Goal: Navigation & Orientation: Find specific page/section

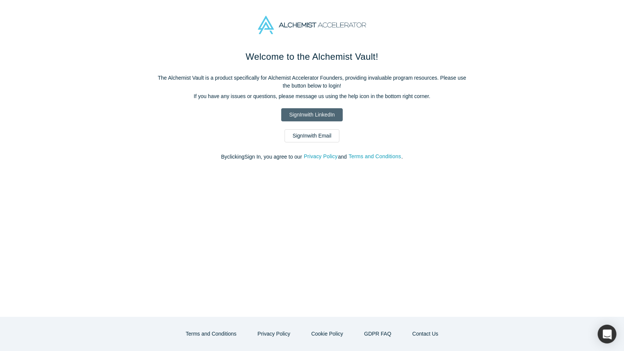
click at [331, 116] on link "Sign In with LinkedIn" at bounding box center [311, 114] width 61 height 13
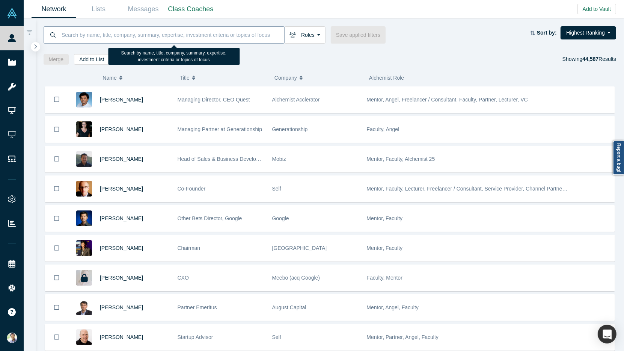
click at [118, 36] on input at bounding box center [172, 35] width 223 height 18
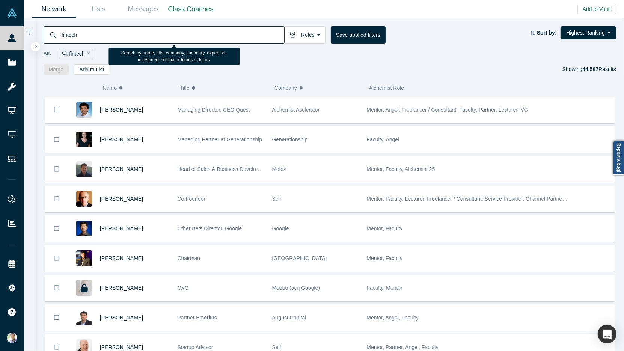
type input "fintech"
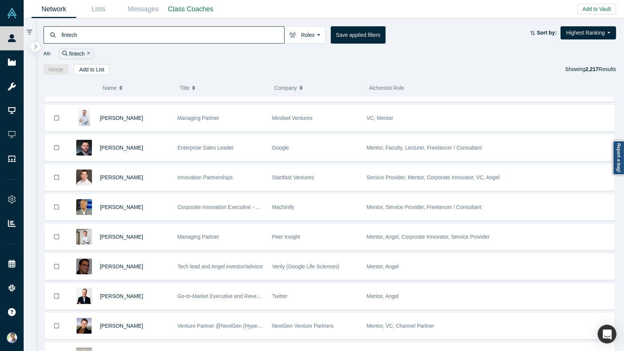
scroll to position [467, 0]
click at [88, 54] on icon "Remove Filter" at bounding box center [88, 53] width 3 height 3
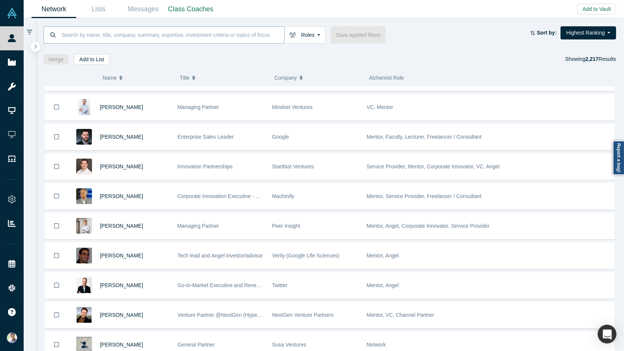
click at [65, 33] on input at bounding box center [172, 35] width 223 height 18
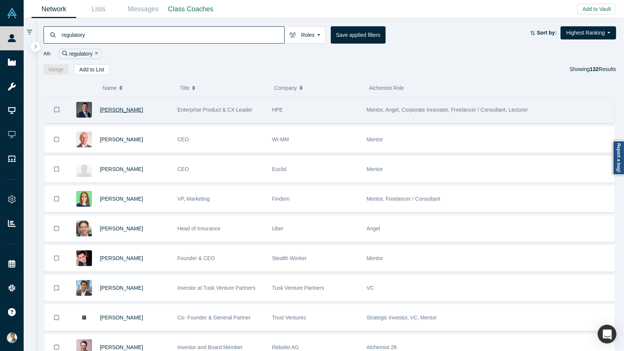
type input "regulatory"
click at [111, 107] on span "Chris Stiles" at bounding box center [121, 110] width 43 height 6
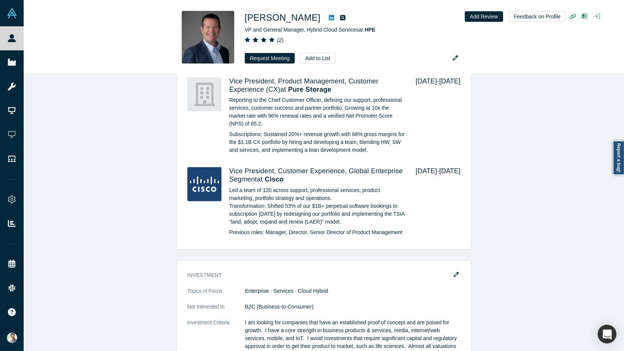
scroll to position [1366, 0]
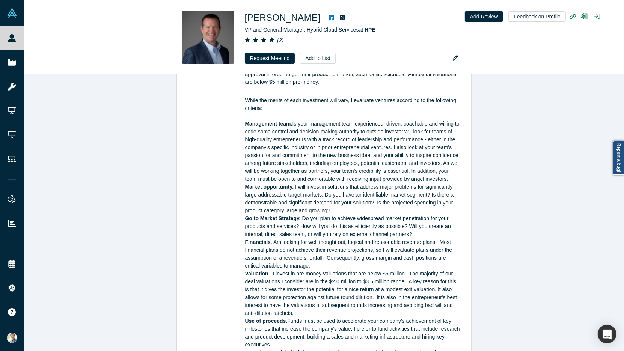
click at [142, 122] on div "IFS Event Registration: Thursday, August 22, 2024 Participant set Investors: An…" at bounding box center [324, 269] width 600 height 2449
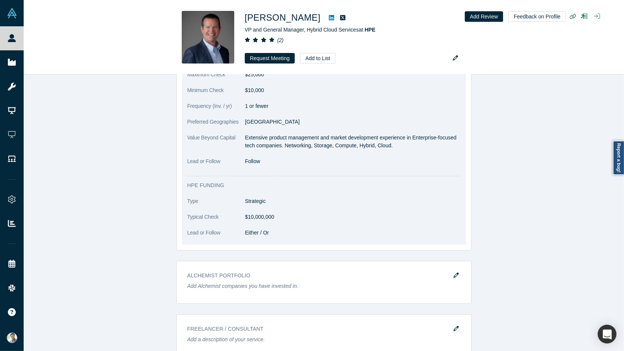
scroll to position [1944, 0]
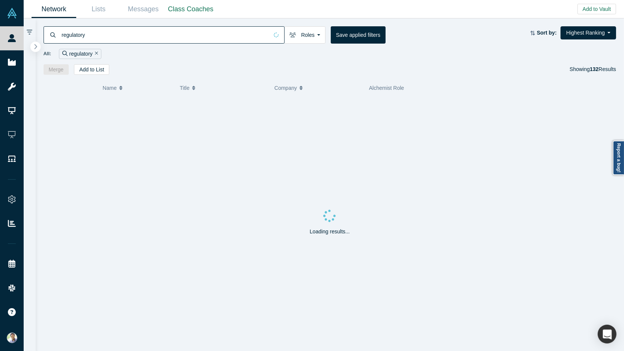
click at [36, 49] on icon "button" at bounding box center [36, 47] width 4 height 6
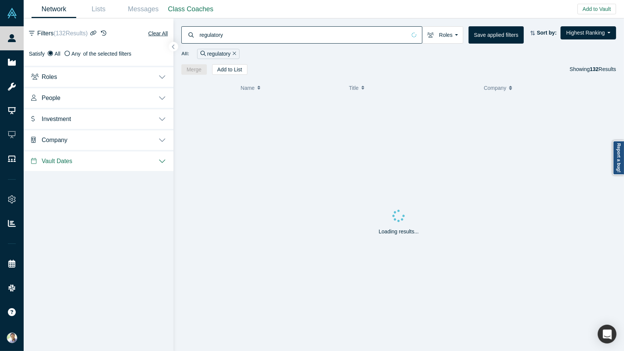
click at [164, 98] on button "People" at bounding box center [99, 97] width 150 height 21
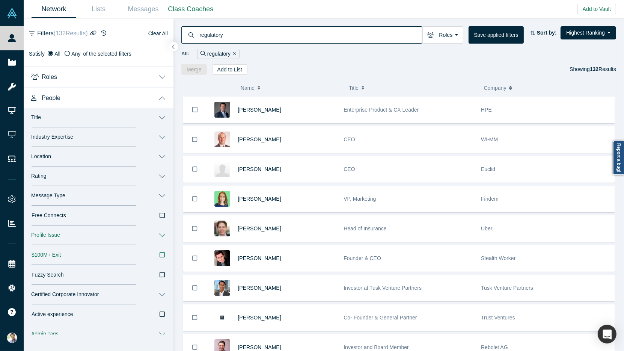
click at [160, 138] on button "Industry Expertise" at bounding box center [99, 137] width 150 height 20
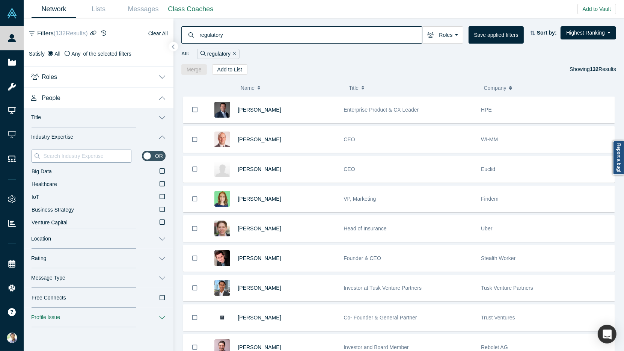
click at [114, 152] on input at bounding box center [86, 156] width 89 height 10
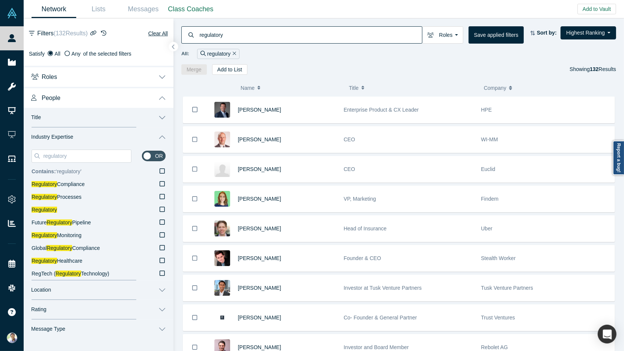
type input "regulatory"
click at [164, 170] on icon at bounding box center [162, 170] width 5 height 5
click at [0, 0] on input "Contains: ‘ regulatory ’" at bounding box center [0, 0] width 0 height 0
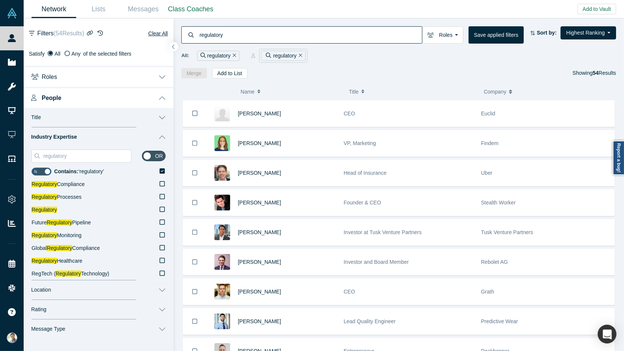
click at [234, 56] on icon "Remove Filter" at bounding box center [234, 55] width 3 height 5
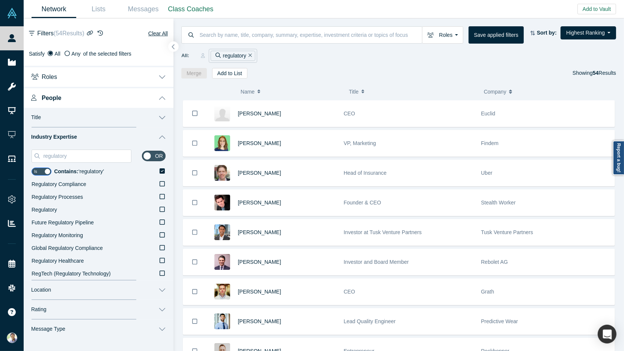
click at [175, 46] on button "button" at bounding box center [174, 47] width 10 height 10
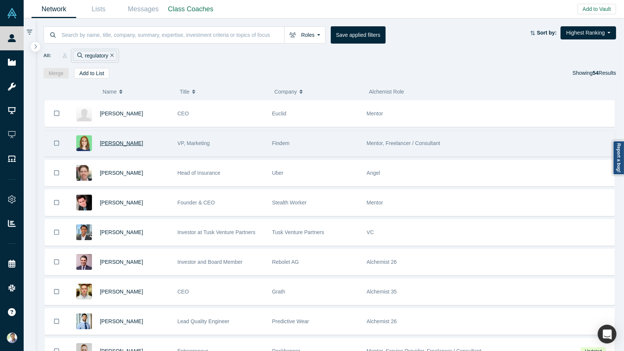
click at [109, 141] on span "Liv Anderman" at bounding box center [121, 143] width 43 height 6
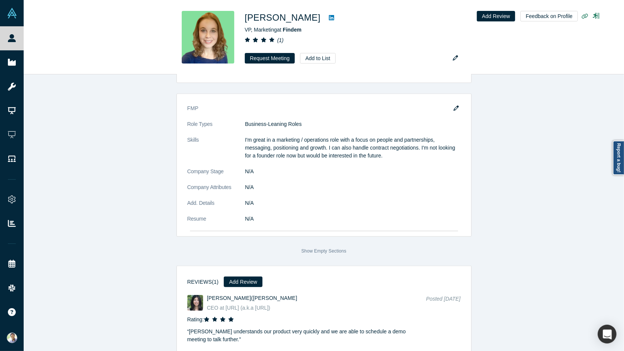
scroll to position [683, 0]
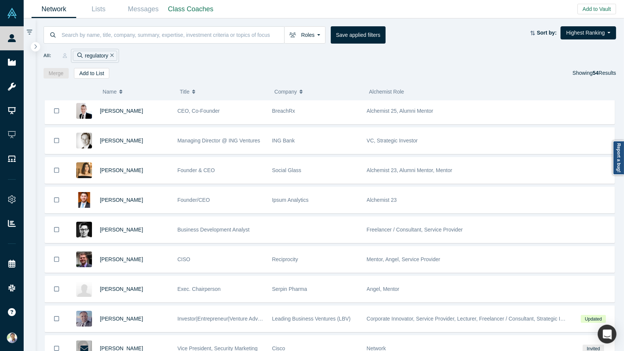
scroll to position [338, 0]
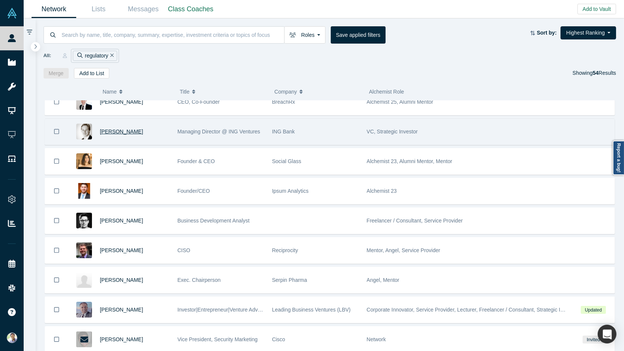
click at [122, 128] on span "Frederic Hofmann" at bounding box center [121, 131] width 43 height 6
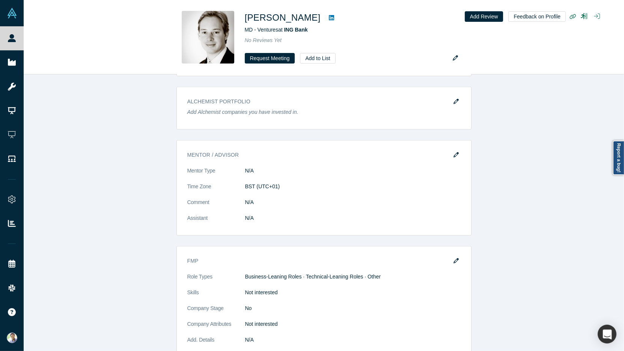
scroll to position [893, 0]
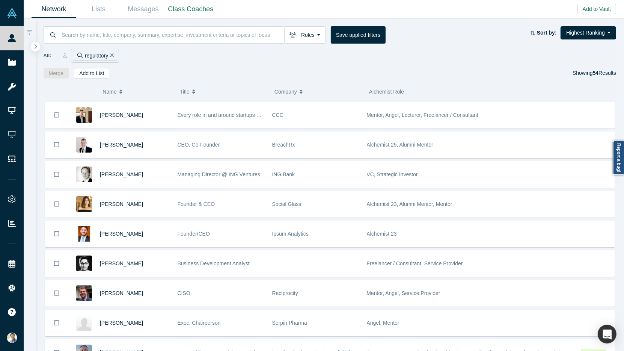
scroll to position [347, 0]
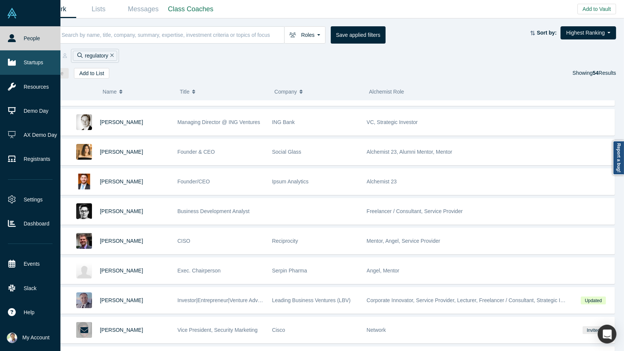
click at [38, 60] on link "Startups" at bounding box center [30, 62] width 60 height 24
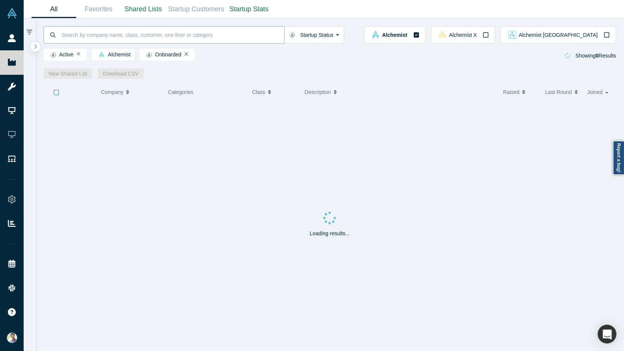
click at [104, 34] on input at bounding box center [172, 35] width 223 height 18
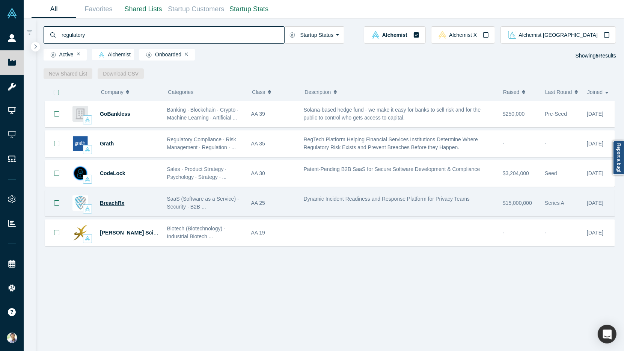
type input "regulatory"
click at [110, 200] on span "BreachRx" at bounding box center [112, 203] width 24 height 6
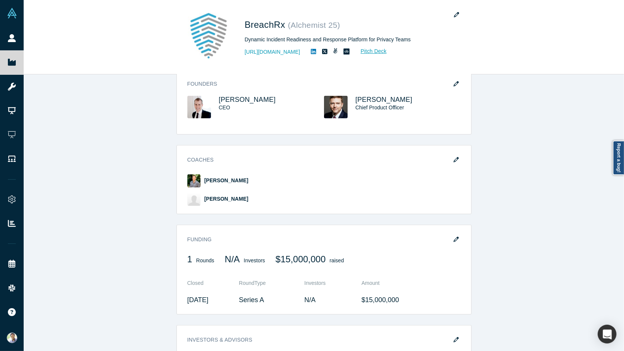
scroll to position [304, 0]
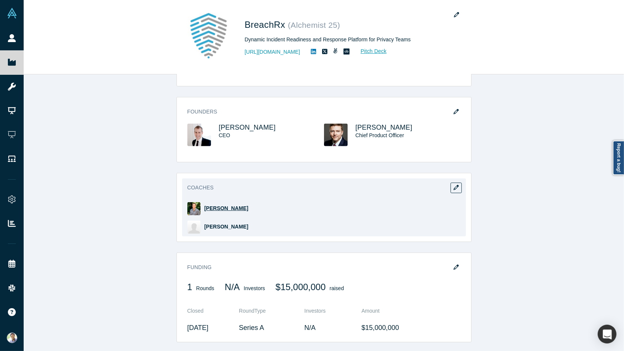
click at [220, 205] on span "Andrew Elliott" at bounding box center [226, 208] width 44 height 6
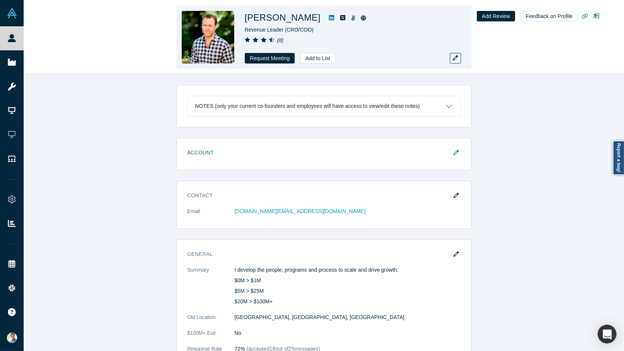
click at [329, 18] on icon at bounding box center [331, 18] width 5 height 6
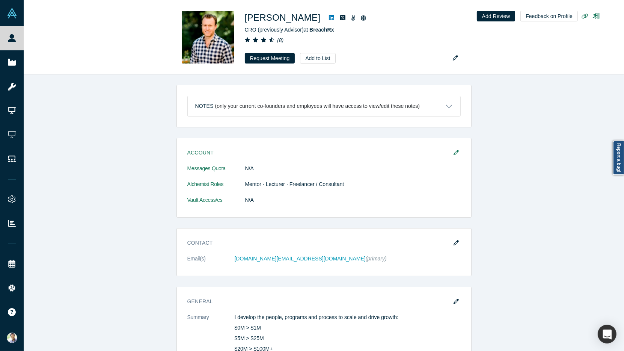
scroll to position [86, 0]
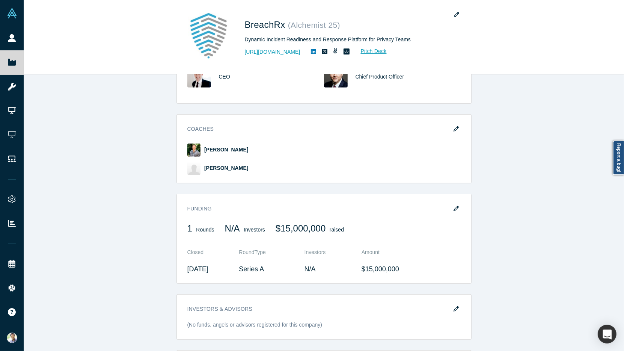
scroll to position [367, 0]
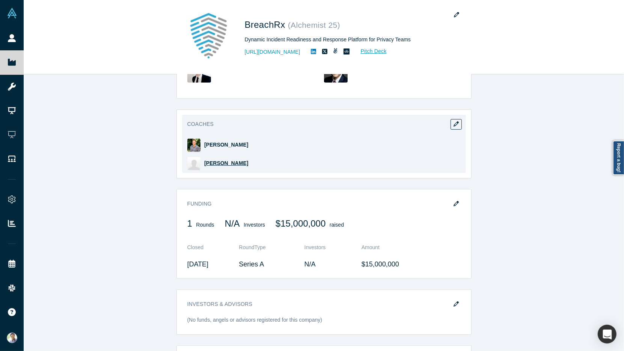
click at [215, 160] on span "Karl Hutter" at bounding box center [226, 163] width 44 height 6
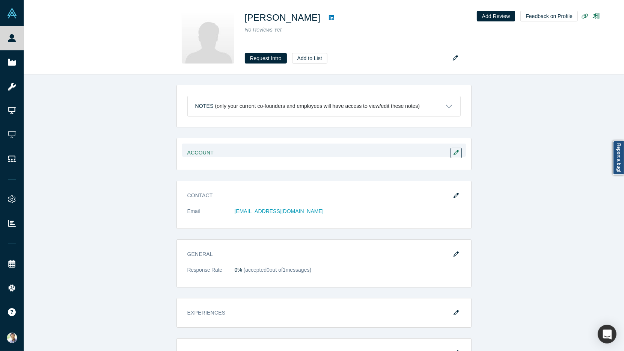
scroll to position [56, 0]
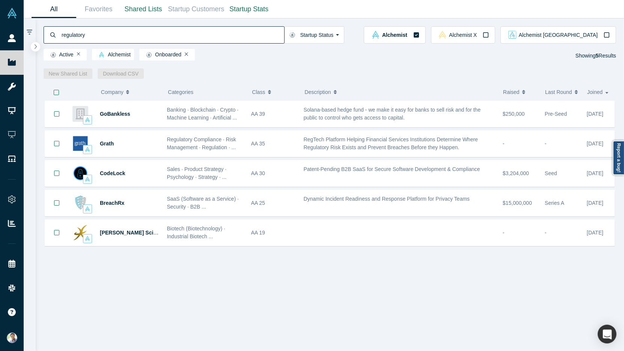
click at [75, 37] on input "regulatory" at bounding box center [172, 35] width 223 height 18
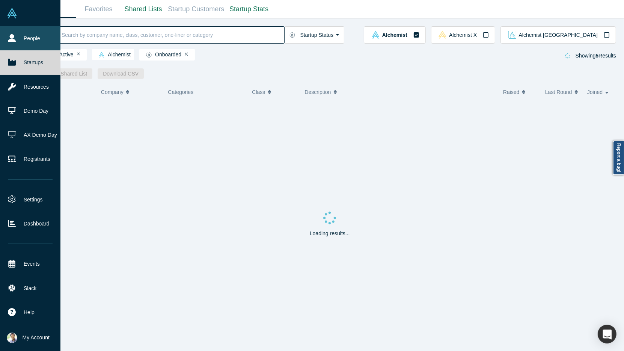
click at [21, 37] on link "People" at bounding box center [30, 38] width 60 height 24
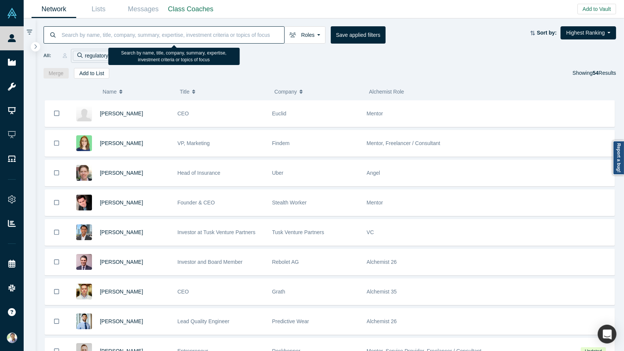
click at [188, 36] on input at bounding box center [172, 35] width 223 height 18
type input "bank"
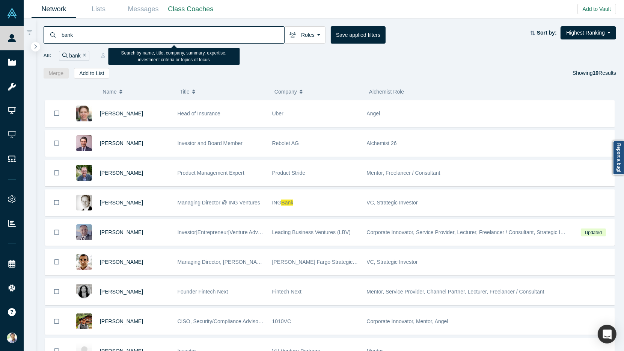
click at [65, 36] on input "bank" at bounding box center [172, 35] width 223 height 18
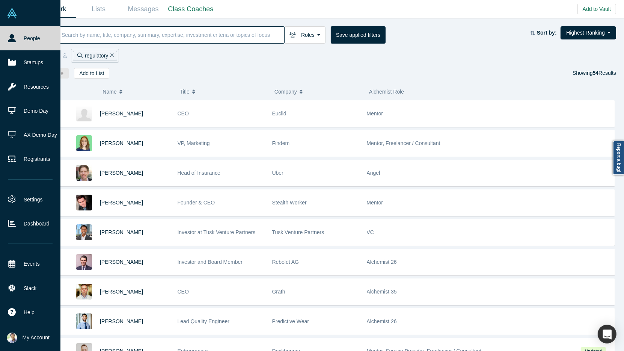
click at [27, 38] on link "People" at bounding box center [30, 38] width 60 height 24
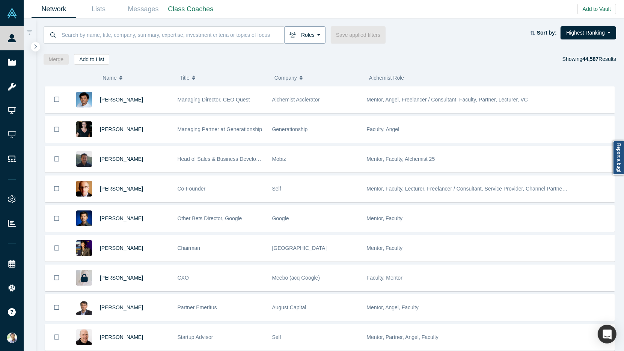
click at [310, 33] on button "Roles" at bounding box center [304, 34] width 41 height 17
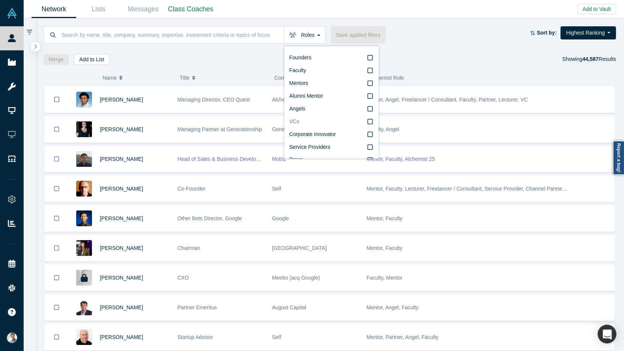
click at [370, 122] on icon at bounding box center [369, 122] width 5 height 6
click at [0, 0] on input "VCs" at bounding box center [0, 0] width 0 height 0
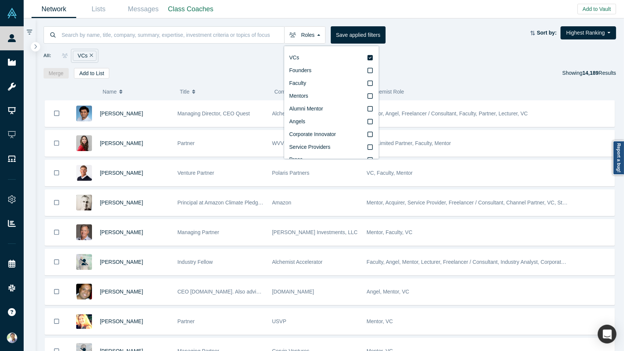
click at [202, 52] on div "All: VCs" at bounding box center [330, 56] width 573 height 14
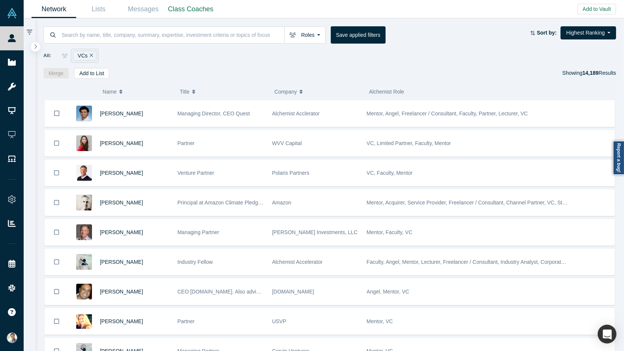
click at [90, 53] on icon "Remove Filter" at bounding box center [91, 55] width 3 height 5
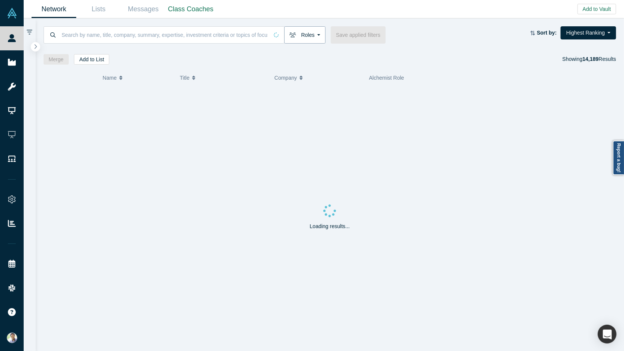
click at [319, 35] on button "Roles" at bounding box center [304, 34] width 41 height 17
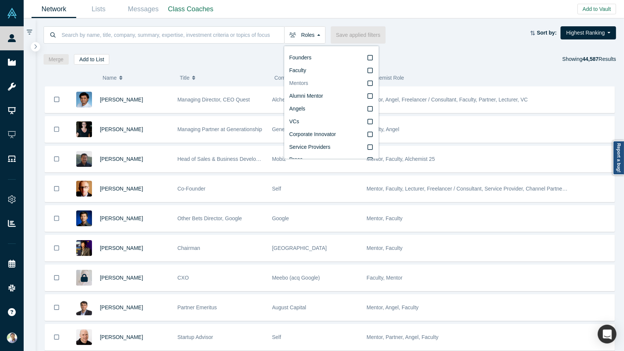
click at [372, 86] on label "Mentors" at bounding box center [331, 83] width 84 height 13
click at [0, 0] on input "Mentors" at bounding box center [0, 0] width 0 height 0
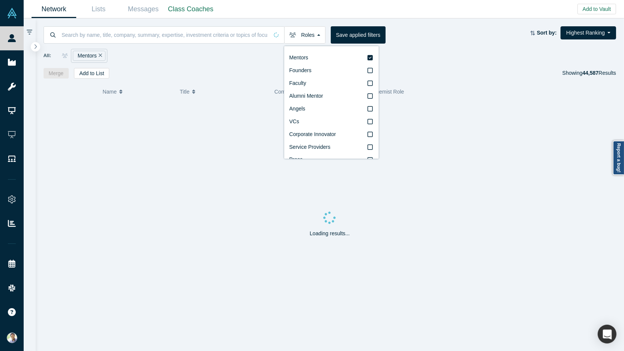
click at [236, 57] on div "All: Mentors" at bounding box center [330, 56] width 573 height 14
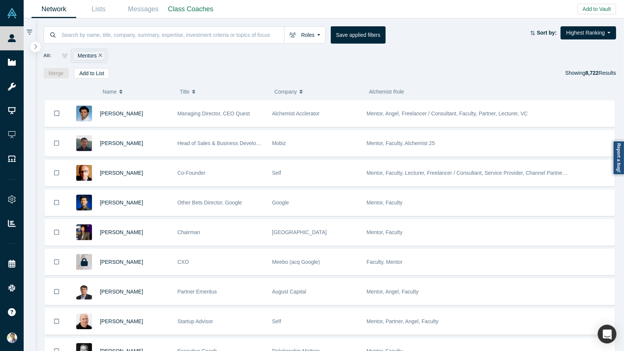
click at [38, 50] on button "button" at bounding box center [35, 47] width 10 height 10
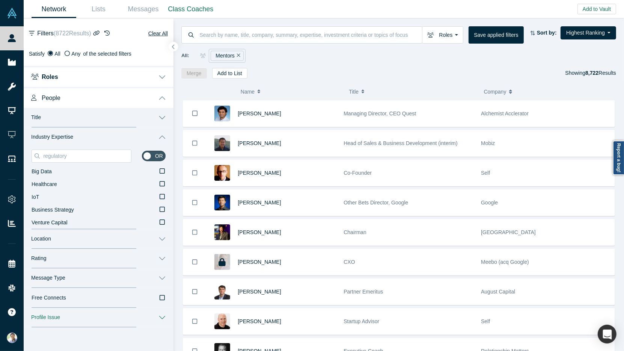
click at [156, 99] on button "People" at bounding box center [99, 97] width 150 height 21
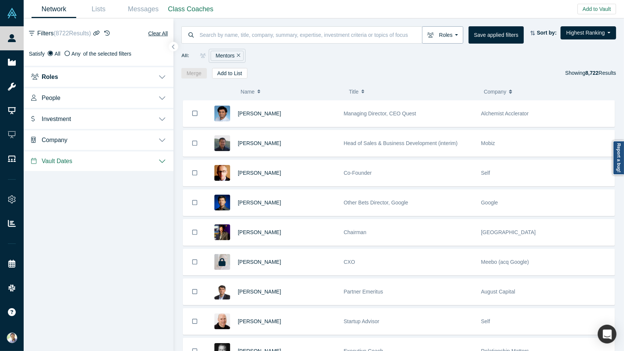
click at [452, 35] on button "Roles" at bounding box center [442, 34] width 41 height 17
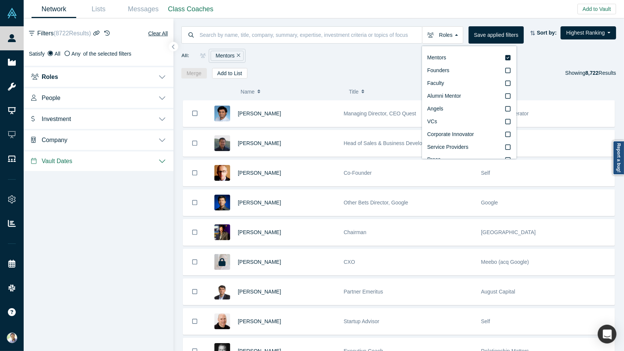
click at [311, 68] on div "Merge Add to List Showing 8,722 Results" at bounding box center [398, 73] width 435 height 11
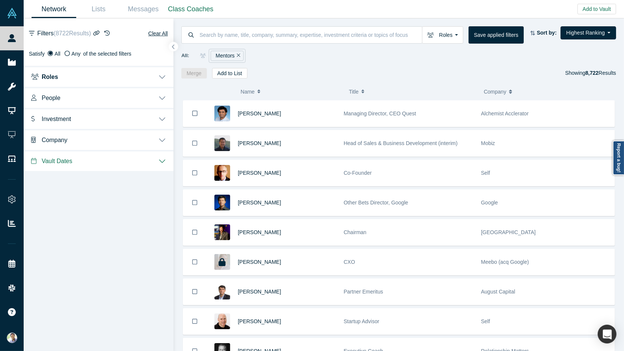
click at [164, 117] on button "Investment" at bounding box center [99, 118] width 150 height 21
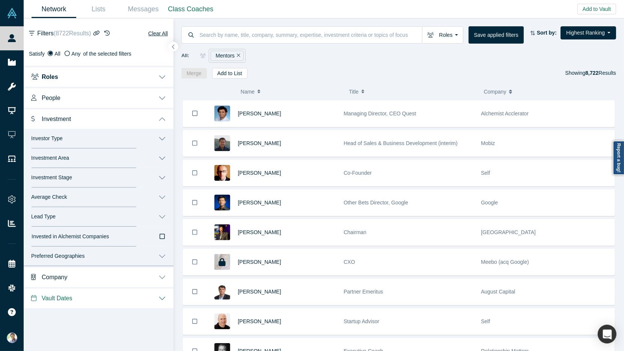
click at [161, 137] on button "Investor Type" at bounding box center [99, 139] width 150 height 20
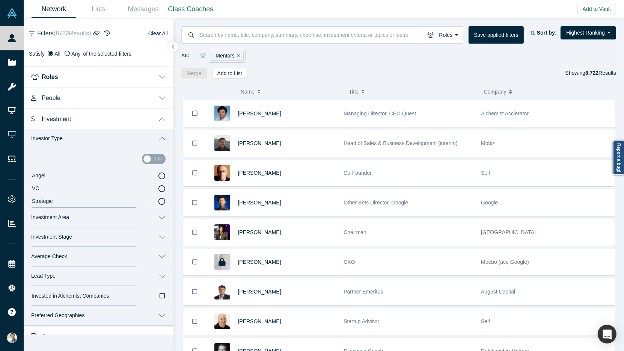
click at [163, 187] on icon at bounding box center [161, 188] width 7 height 7
click at [0, 0] on input "VC" at bounding box center [0, 0] width 0 height 0
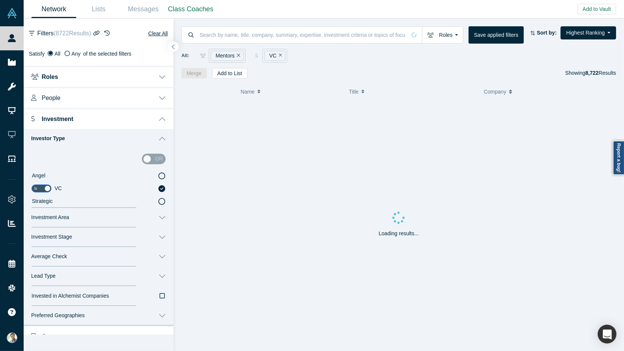
click at [173, 48] on icon "button" at bounding box center [173, 47] width 3 height 5
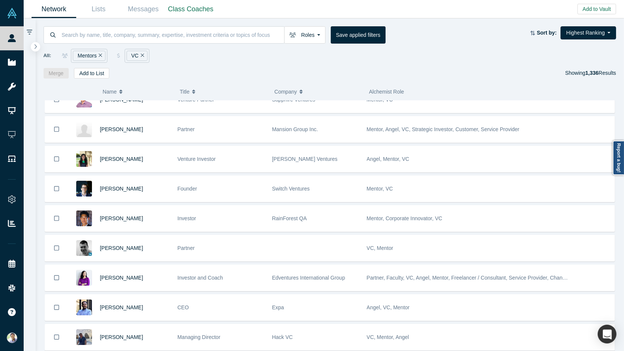
scroll to position [934, 0]
click at [101, 55] on icon "Remove Filter" at bounding box center [100, 55] width 3 height 5
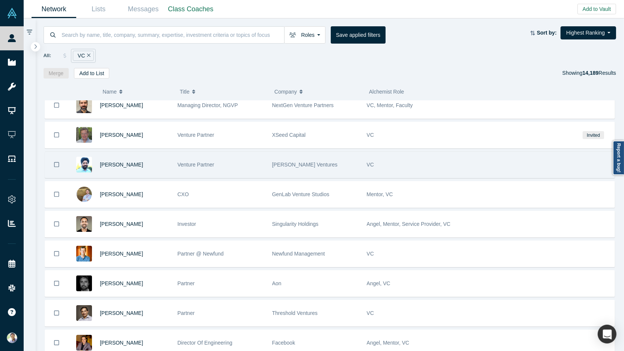
scroll to position [351, 0]
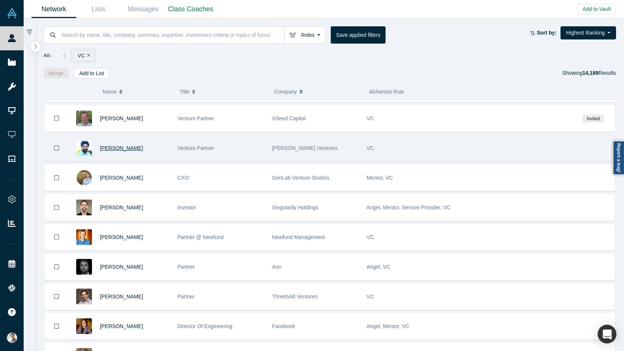
click at [108, 145] on span "Biri Singh" at bounding box center [121, 148] width 43 height 6
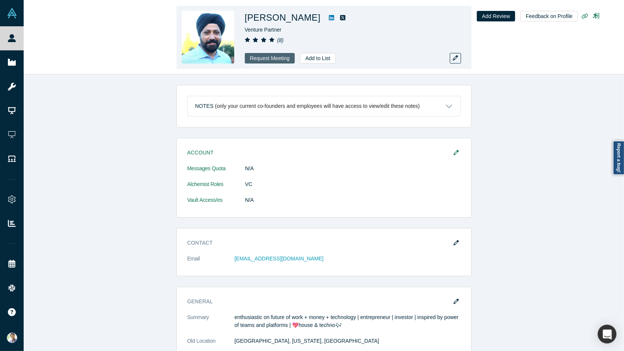
click at [265, 57] on button "Request Meeting" at bounding box center [270, 58] width 50 height 11
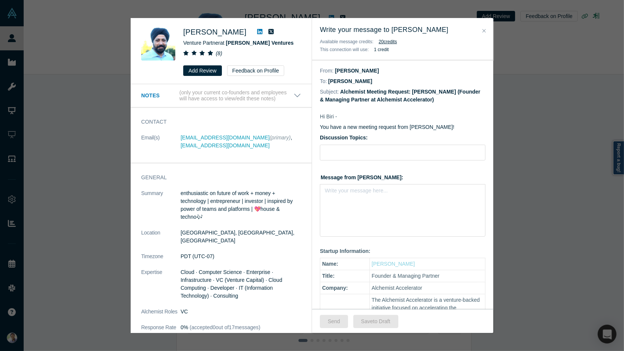
click at [484, 31] on icon "Close" at bounding box center [483, 30] width 3 height 3
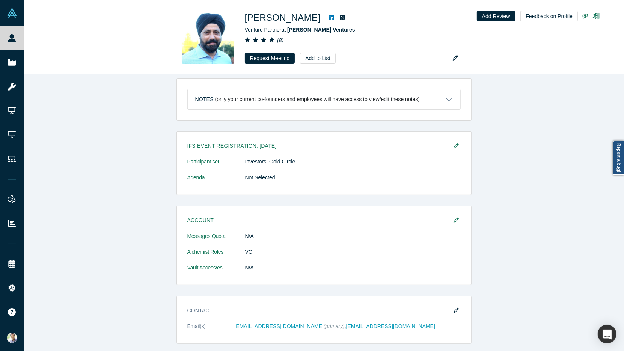
scroll to position [288, 0]
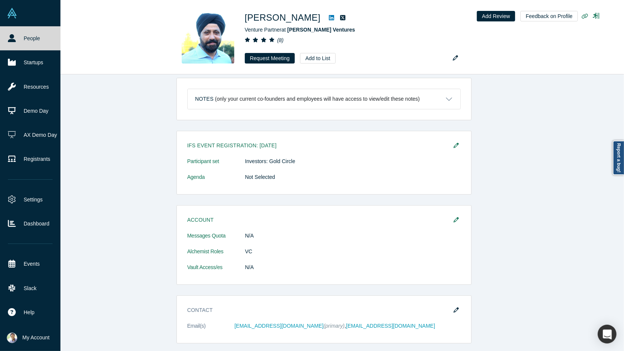
click at [25, 41] on link "People" at bounding box center [30, 38] width 60 height 24
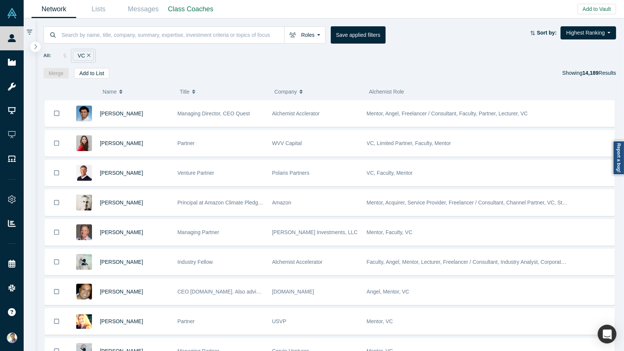
click at [35, 45] on icon "button" at bounding box center [36, 46] width 3 height 5
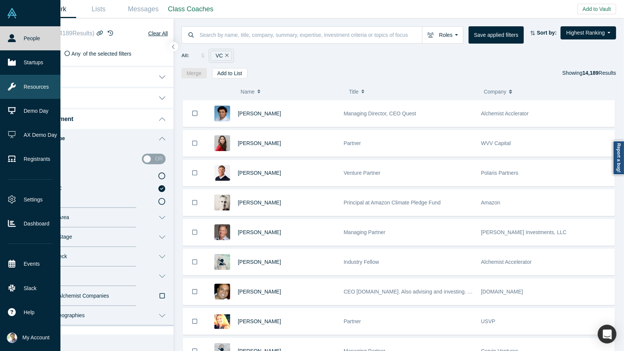
click at [36, 81] on link "Resources" at bounding box center [30, 87] width 60 height 24
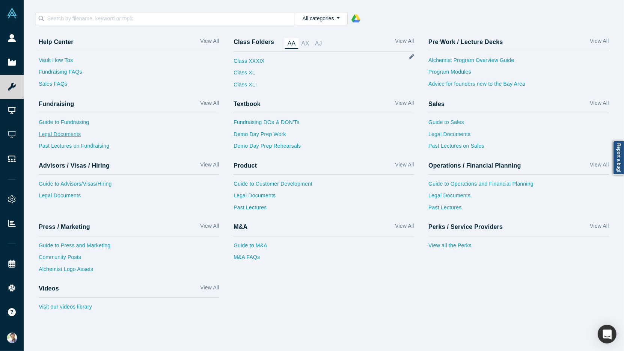
click at [54, 137] on link "Legal Documents" at bounding box center [129, 136] width 181 height 12
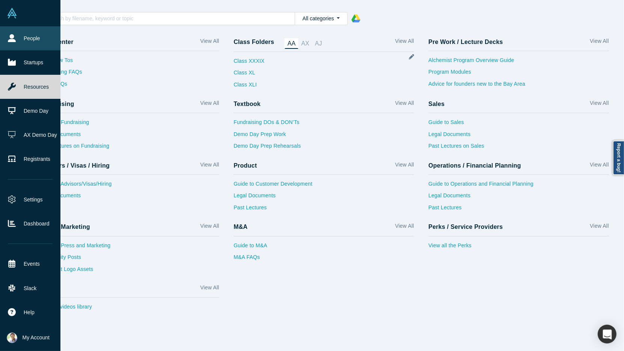
click at [15, 41] on icon at bounding box center [12, 38] width 8 height 8
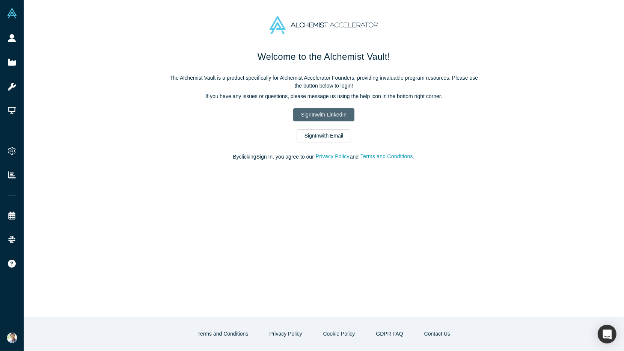
click at [304, 113] on link "Sign In with LinkedIn" at bounding box center [323, 114] width 61 height 13
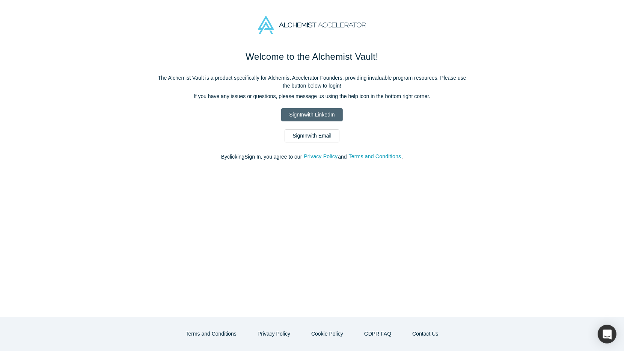
click at [304, 109] on link "Sign In with LinkedIn" at bounding box center [311, 114] width 61 height 13
click at [302, 114] on link "Sign In with LinkedIn" at bounding box center [311, 114] width 61 height 13
click at [321, 112] on link "Sign In with LinkedIn" at bounding box center [311, 114] width 61 height 13
click at [299, 110] on link "Sign In with LinkedIn" at bounding box center [311, 114] width 61 height 13
